Goal: Contribute content

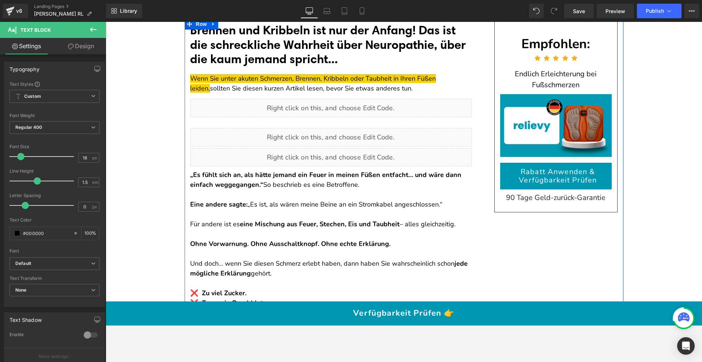
scroll to position [55, 0]
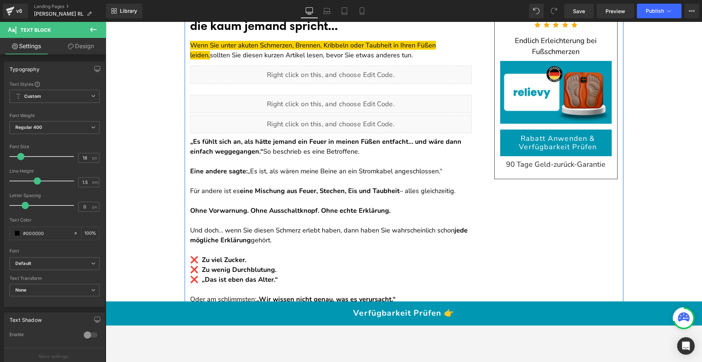
click at [226, 177] on p at bounding box center [330, 181] width 281 height 10
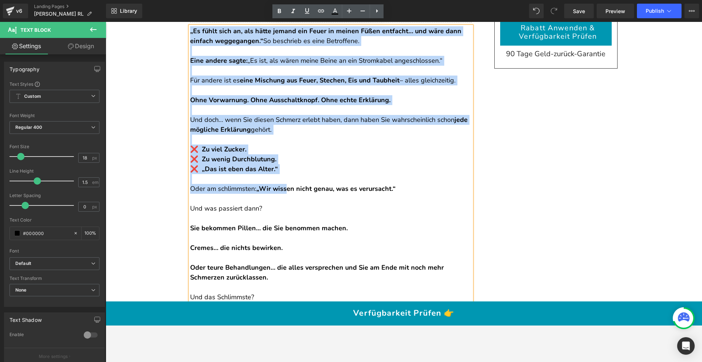
scroll to position [172, 0]
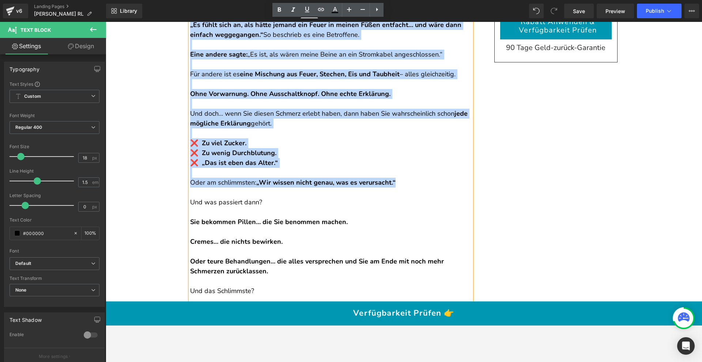
drag, startPoint x: 187, startPoint y: 141, endPoint x: 425, endPoint y: 183, distance: 240.8
click at [425, 183] on div "„Es fühlt sich an, als hätte jemand ein Feuer in meinen Füßen entfacht… und wär…" at bounding box center [330, 207] width 281 height 375
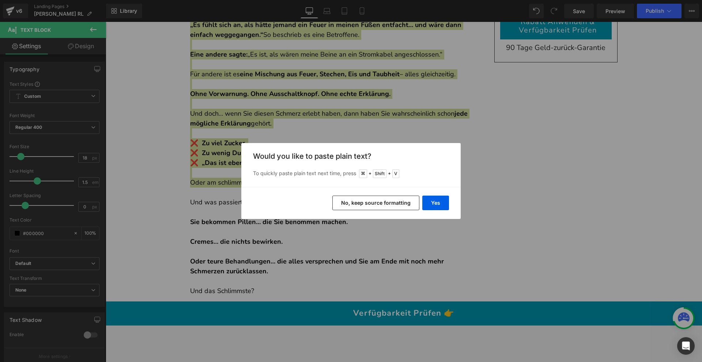
click at [358, 200] on button "No, keep source formatting" at bounding box center [375, 203] width 87 height 15
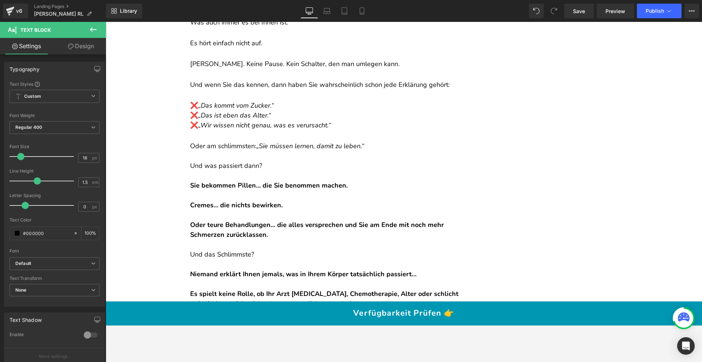
scroll to position [284, 0]
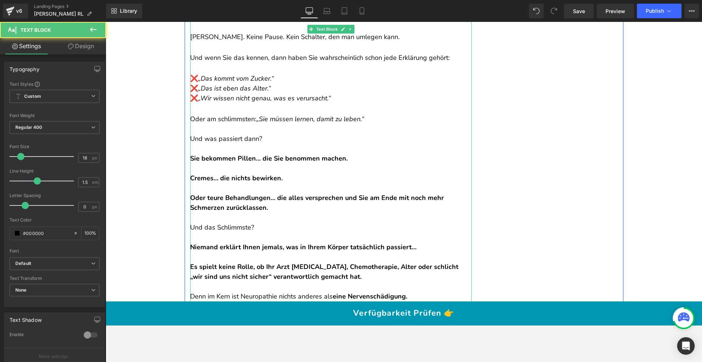
click at [261, 144] on p "Und was passiert dann?" at bounding box center [330, 139] width 281 height 10
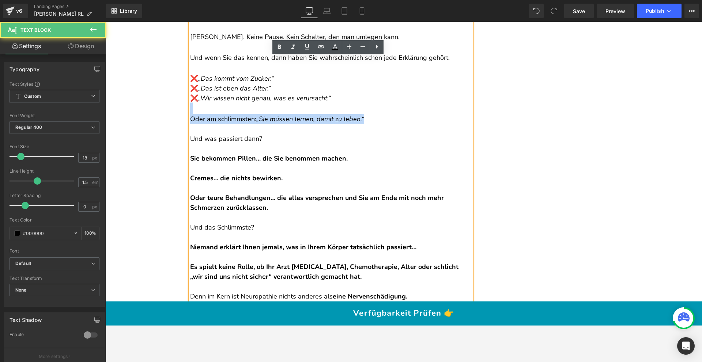
scroll to position [37, 0]
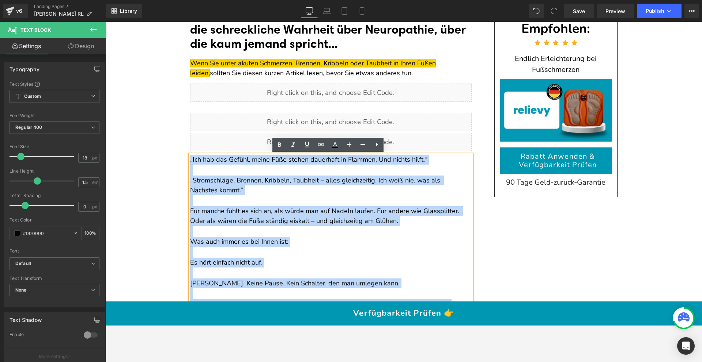
drag, startPoint x: 383, startPoint y: 134, endPoint x: 187, endPoint y: 160, distance: 197.2
click at [190, 160] on div "„Ich hab das Gefühl, meine Füße stehen dauerhaft in Flammen. Und nichts hilft.“…" at bounding box center [330, 366] width 281 height 423
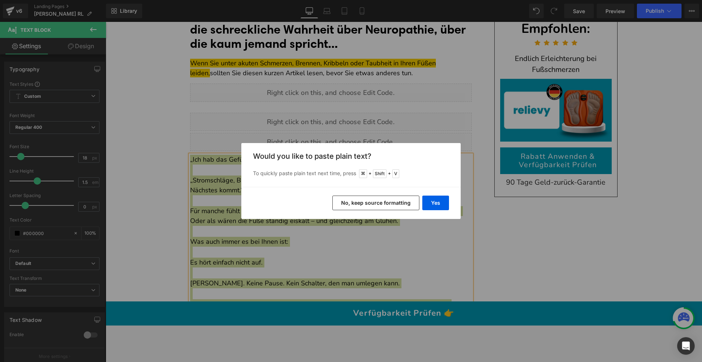
click at [397, 201] on button "No, keep source formatting" at bounding box center [375, 203] width 87 height 15
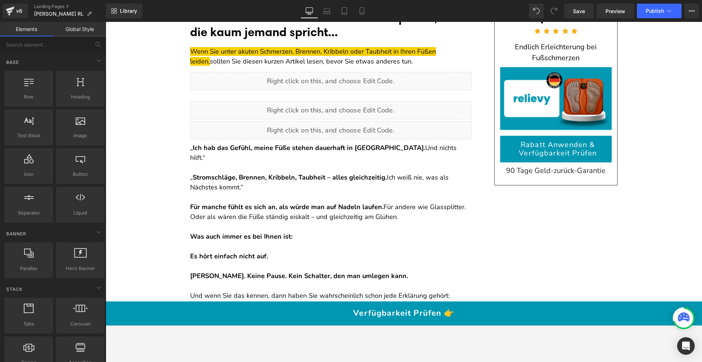
scroll to position [54, 0]
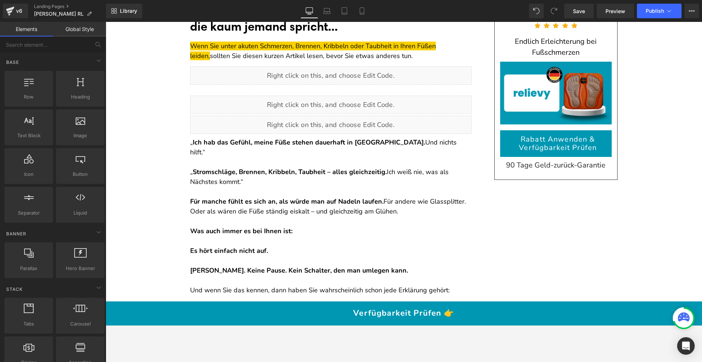
click at [387, 167] on p "„ Stromschläge, Brennen, Kribbeln, Taubheit – alles gleichzeitig. Ich weiß nie,…" at bounding box center [330, 177] width 281 height 20
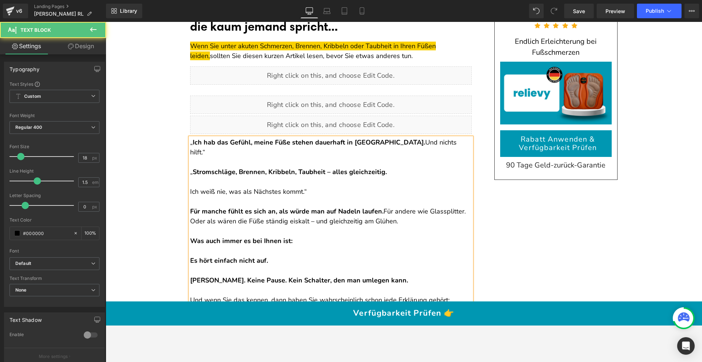
click at [384, 207] on p "Für manche fühlt es sich an, als würde man auf Nadeln laufen. Für andere wie Gl…" at bounding box center [330, 217] width 281 height 20
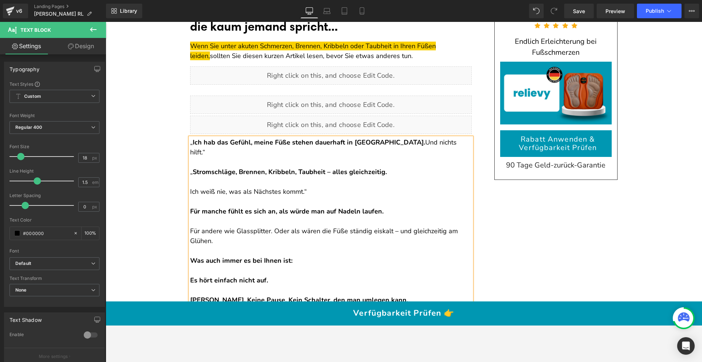
click at [271, 227] on p "Für andere wie Glassplitter. Oder als wären die Füße ständig eiskalt – und glei…" at bounding box center [330, 237] width 281 height 20
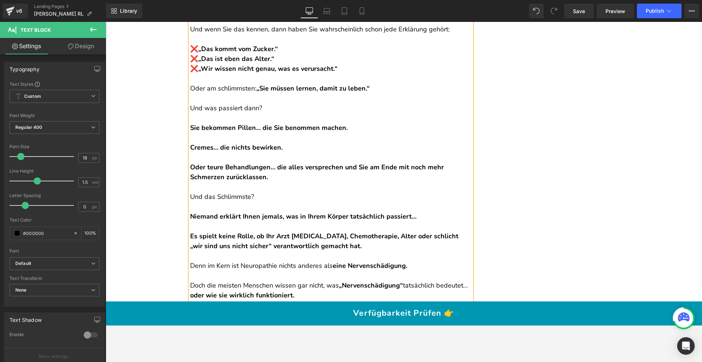
scroll to position [355, 0]
click at [239, 192] on p "Und das Schlimmste?" at bounding box center [330, 197] width 281 height 10
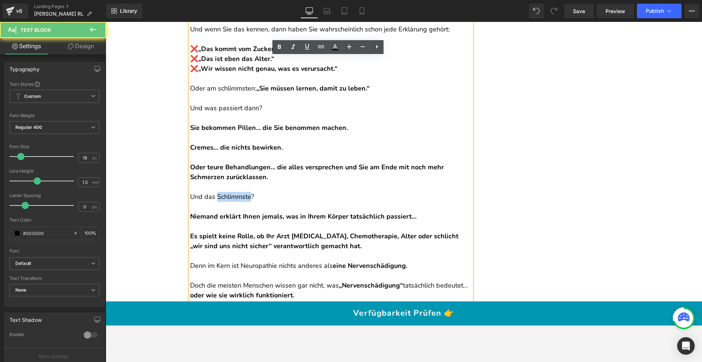
click at [239, 192] on p "Und das Schlimmste?" at bounding box center [330, 197] width 281 height 10
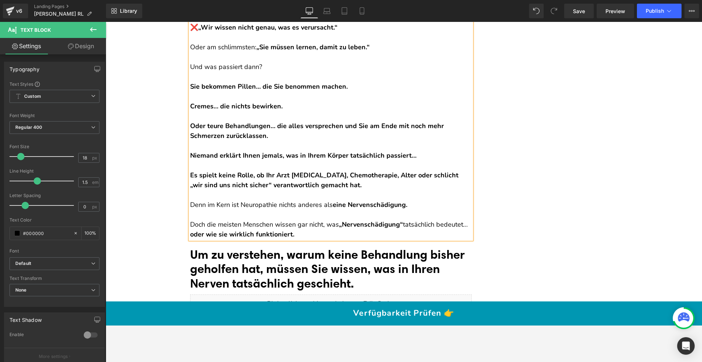
scroll to position [407, 0]
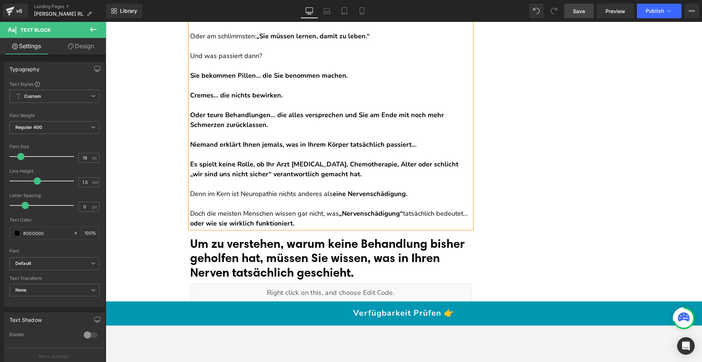
click at [587, 5] on link "Save" at bounding box center [579, 11] width 30 height 15
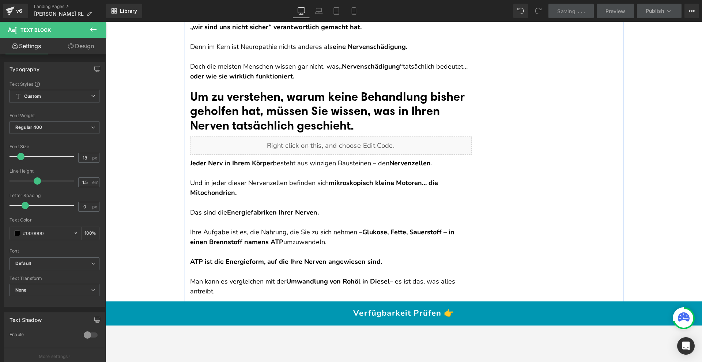
scroll to position [522, 0]
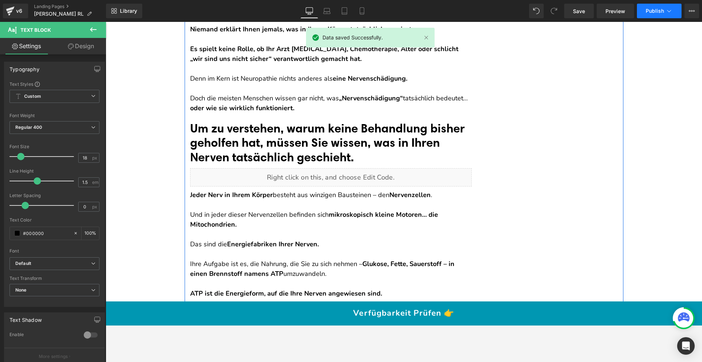
click at [659, 12] on span "Publish" at bounding box center [654, 11] width 18 height 6
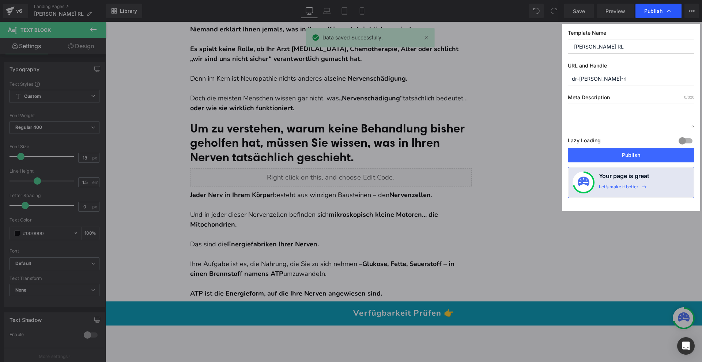
scroll to position [521, 0]
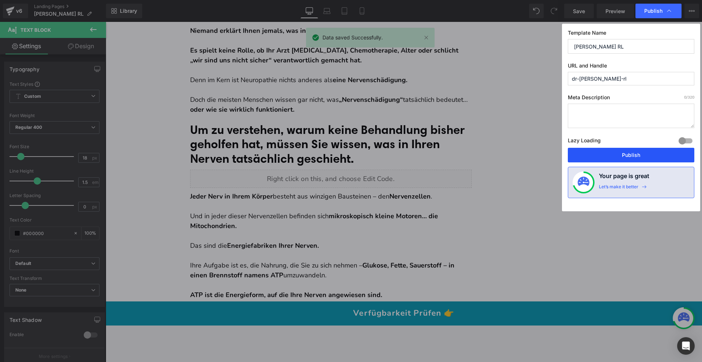
click at [608, 152] on button "Publish" at bounding box center [630, 155] width 126 height 15
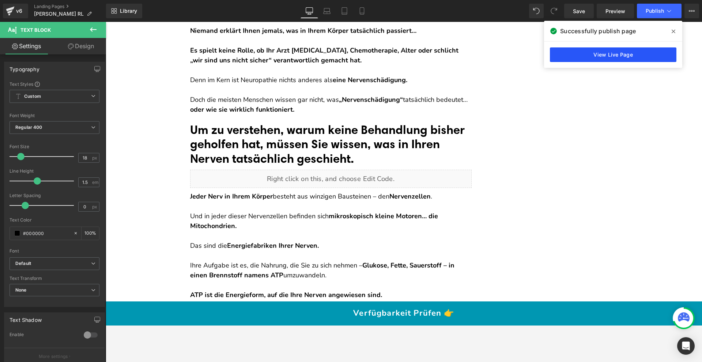
drag, startPoint x: 633, startPoint y: 54, endPoint x: 578, endPoint y: 40, distance: 56.9
click at [633, 54] on link "View Live Page" at bounding box center [613, 54] width 126 height 15
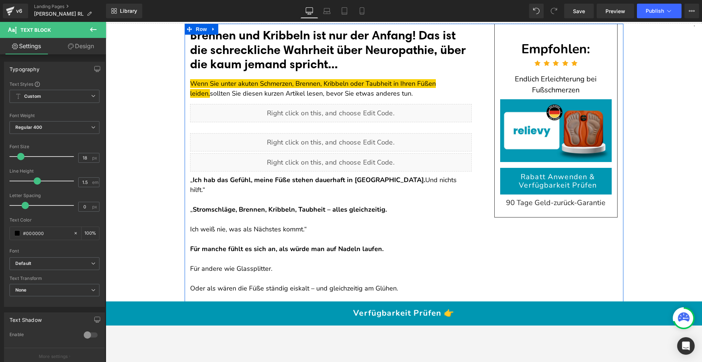
scroll to position [0, 0]
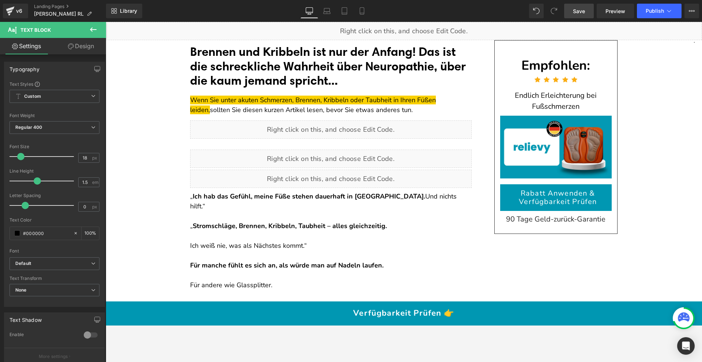
click at [587, 12] on link "Save" at bounding box center [579, 11] width 30 height 15
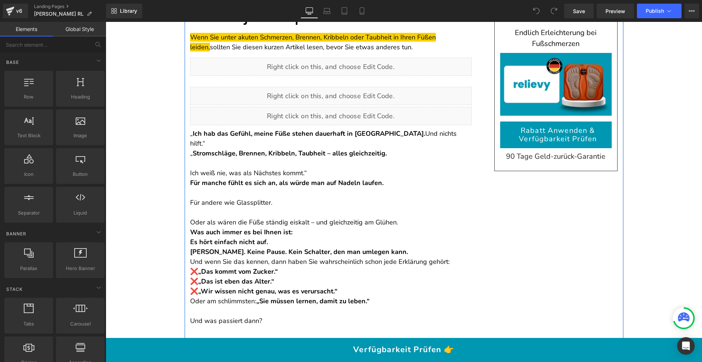
scroll to position [70, 0]
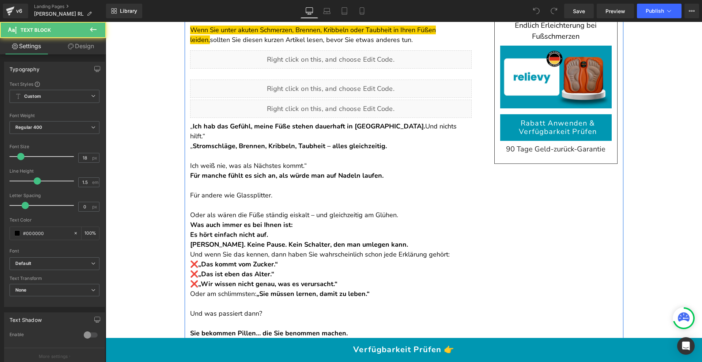
click at [400, 210] on p "Oder als wären die Füße ständig eiskalt – und gleichzeitig am Glühen." at bounding box center [330, 215] width 281 height 10
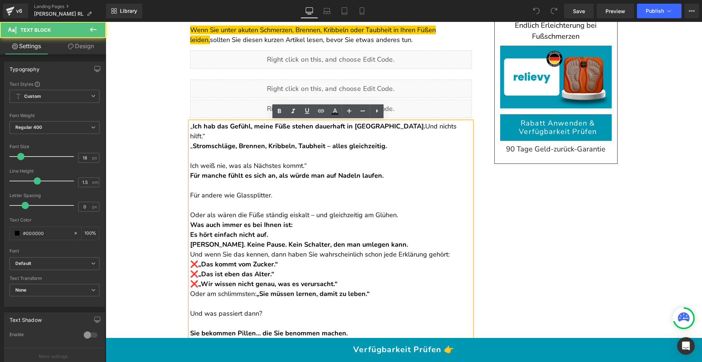
click at [397, 210] on p "Oder als wären die Füße ständig eiskalt – und gleichzeitig am Glühen." at bounding box center [330, 215] width 281 height 10
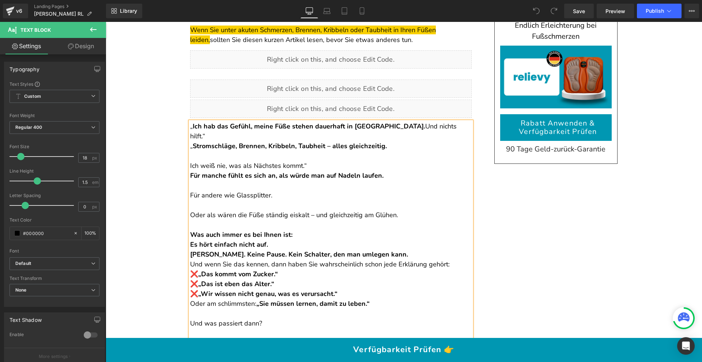
click at [316, 230] on p "Was auch immer es bei Ihnen ist:" at bounding box center [330, 235] width 281 height 10
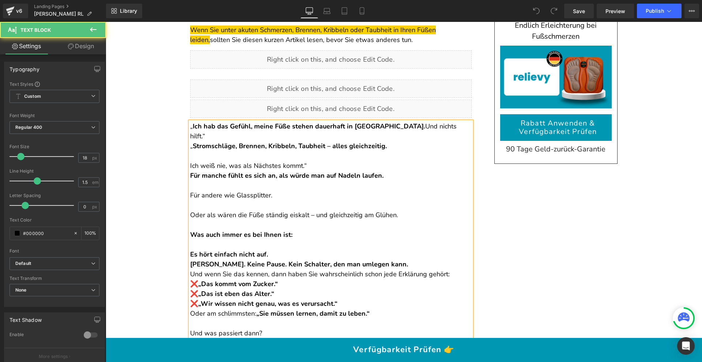
click at [271, 250] on p "Es hört einfach nicht auf." at bounding box center [330, 255] width 281 height 10
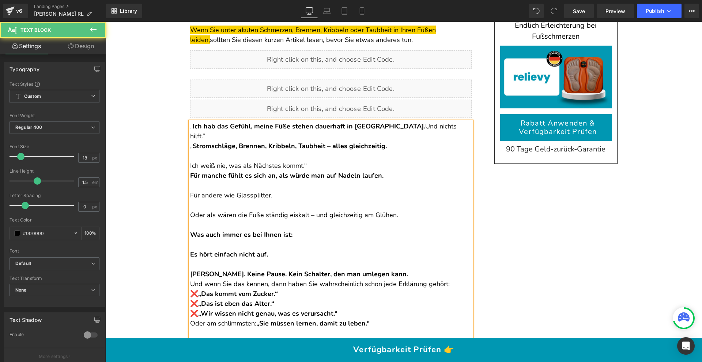
click at [398, 270] on p "[PERSON_NAME]. Keine Pause. Kein Schalter, den man umlegen kann." at bounding box center [330, 275] width 281 height 10
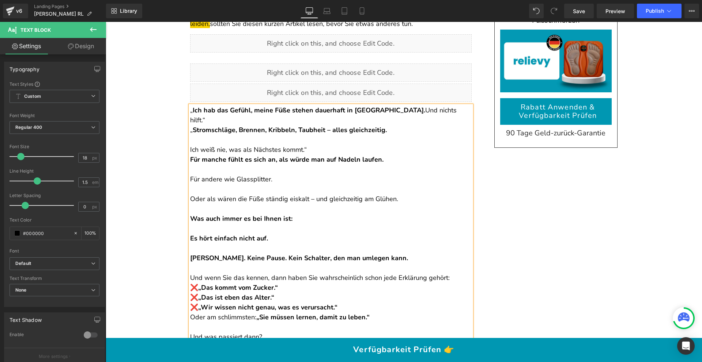
scroll to position [87, 0]
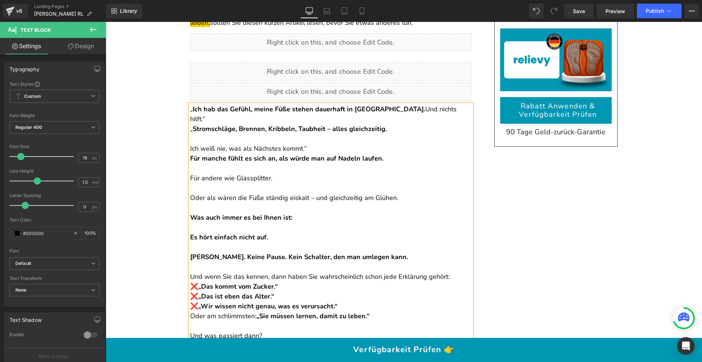
click at [450, 272] on p "Und wenn Sie das kennen, dann haben Sie wahrscheinlich schon jede Erklärung geh…" at bounding box center [330, 277] width 281 height 10
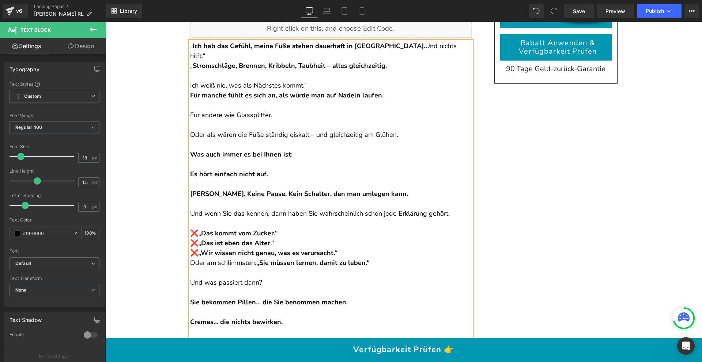
scroll to position [153, 0]
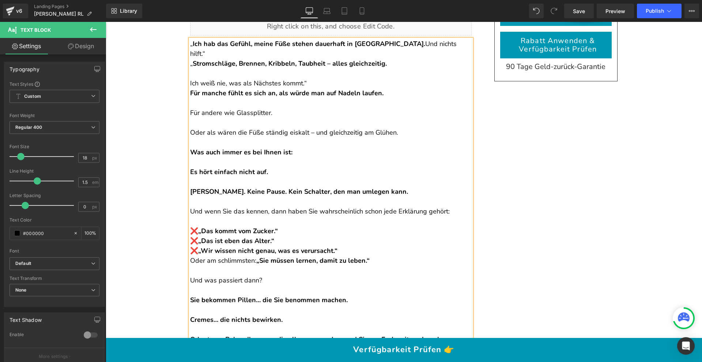
click at [372, 244] on p "❌ „Das kommt vom Zucker.“ ❌ „Das ist eben das Alter.“ ❌ „Wir wissen nicht genau…" at bounding box center [330, 242] width 281 height 30
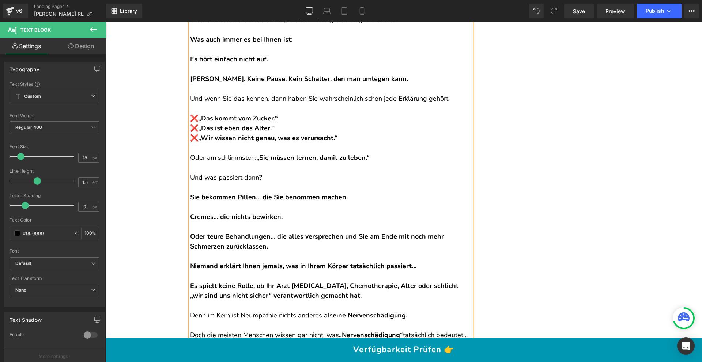
scroll to position [404, 0]
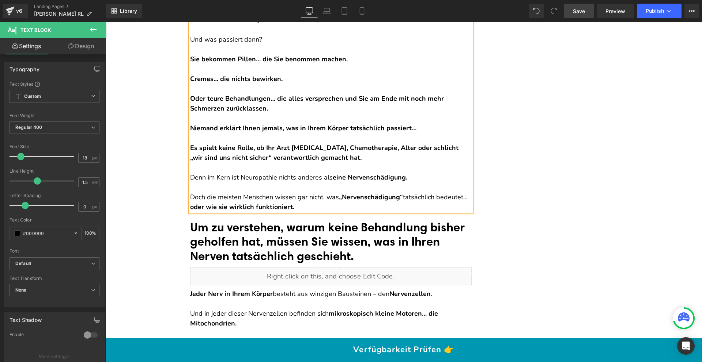
click at [575, 11] on span "Save" at bounding box center [579, 11] width 12 height 8
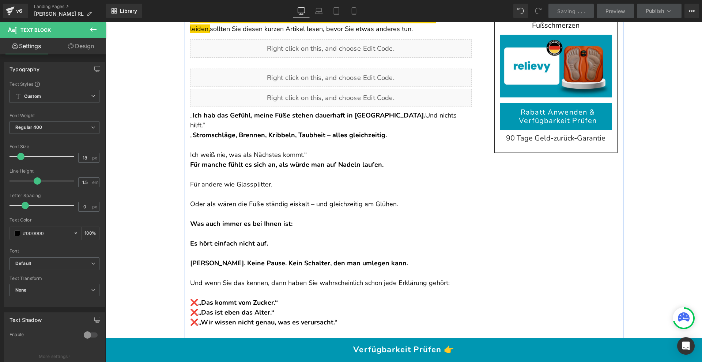
scroll to position [0, 0]
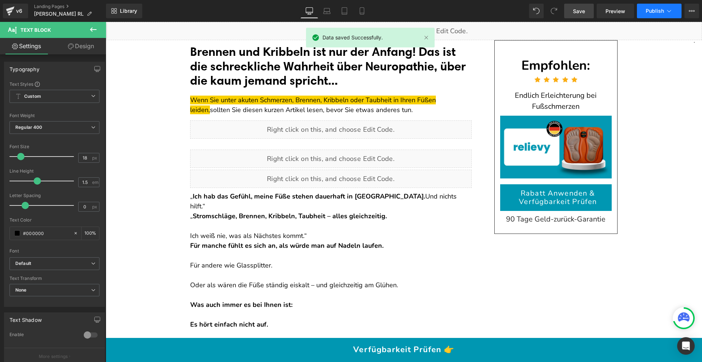
click at [641, 10] on button "Publish" at bounding box center [658, 11] width 45 height 15
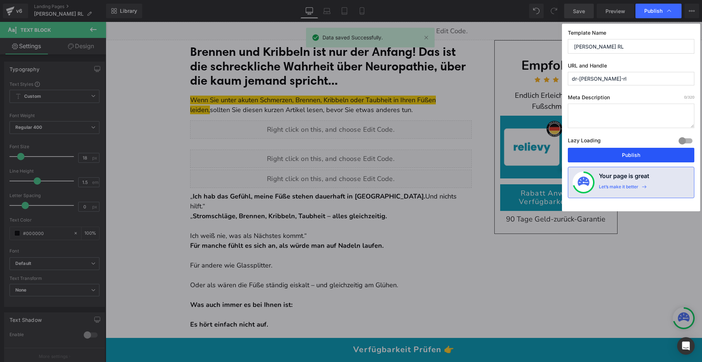
click at [607, 153] on button "Publish" at bounding box center [630, 155] width 126 height 15
